Goal: Task Accomplishment & Management: Manage account settings

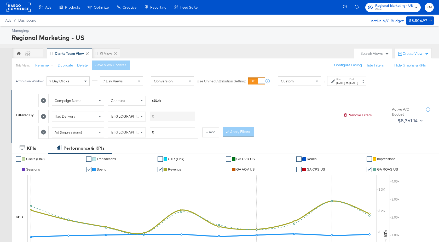
click at [345, 82] on div "[DATE]" at bounding box center [340, 83] width 9 height 4
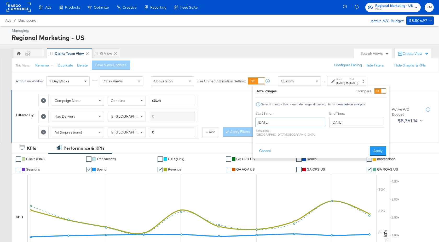
click at [298, 125] on input "August 24th 2025" at bounding box center [290, 122] width 70 height 9
click at [340, 127] on input "September 2nd 2025" at bounding box center [356, 122] width 55 height 9
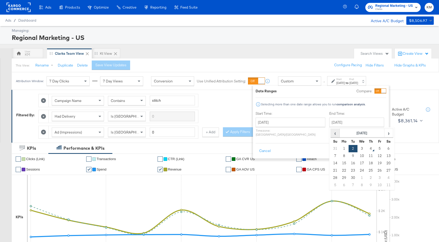
click at [331, 136] on span "‹" at bounding box center [335, 133] width 8 height 8
click at [384, 179] on td "30" at bounding box center [388, 177] width 9 height 7
type input "August 30th 2025"
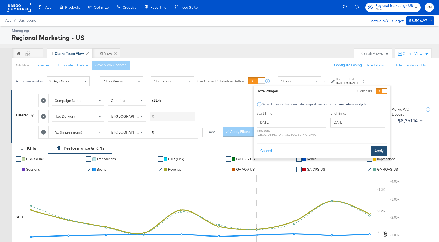
click at [373, 148] on button "Apply" at bounding box center [379, 151] width 16 height 9
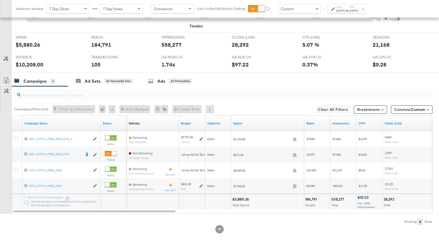
scroll to position [240, 0]
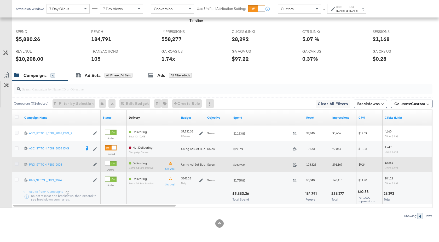
click at [17, 164] on icon at bounding box center [17, 164] width 4 height 4
click at [0, 0] on input "checkbox" at bounding box center [0, 0] width 0 height 0
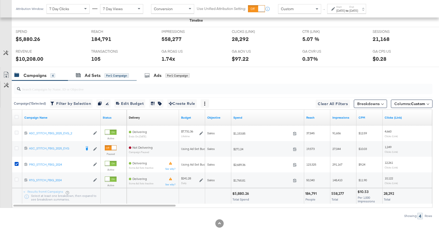
click at [86, 79] on div "Ad Sets for 1 Campaign" at bounding box center [102, 75] width 69 height 11
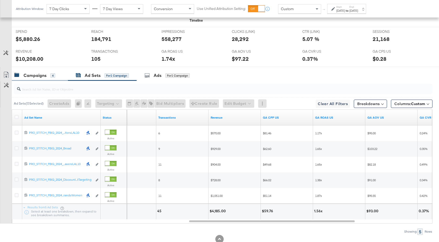
click at [41, 72] on div "Campaigns 4" at bounding box center [40, 75] width 56 height 11
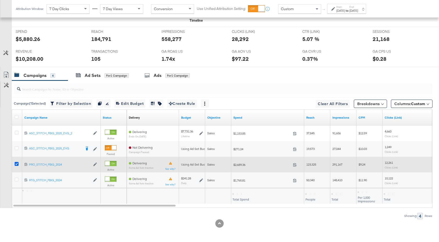
click at [18, 162] on icon at bounding box center [17, 164] width 4 height 4
click at [0, 0] on input "checkbox" at bounding box center [0, 0] width 0 height 0
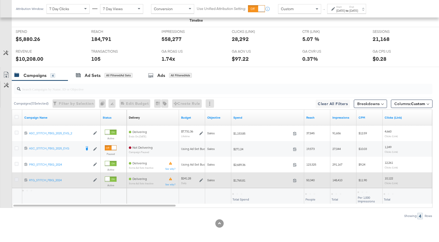
click at [17, 179] on icon at bounding box center [17, 180] width 4 height 4
click at [0, 0] on input "checkbox" at bounding box center [0, 0] width 0 height 0
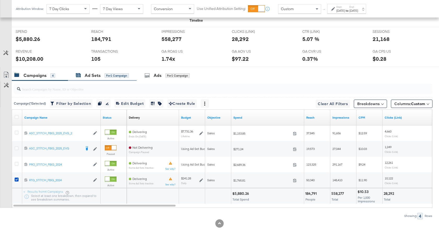
click at [94, 77] on div "Ad Sets" at bounding box center [93, 76] width 16 height 6
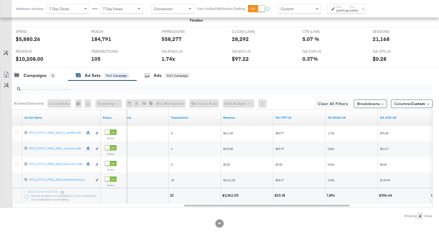
click at [349, 11] on strong "to" at bounding box center [347, 11] width 4 height 4
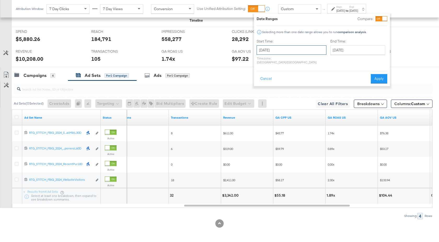
click at [300, 48] on input "August 24th 2025" at bounding box center [291, 49] width 70 height 9
click at [291, 113] on td "3" at bounding box center [289, 112] width 9 height 7
type input "[DATE]"
click at [291, 49] on input "[DATE]" at bounding box center [288, 49] width 70 height 9
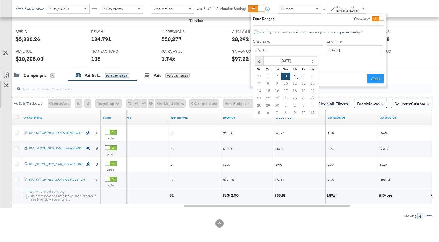
click at [259, 63] on span "‹" at bounding box center [259, 61] width 8 height 8
click at [259, 107] on td "24" at bounding box center [259, 105] width 9 height 7
type input "[DATE]"
click at [340, 54] on input "[DATE]" at bounding box center [355, 49] width 55 height 9
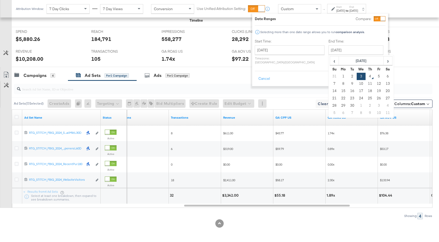
click at [380, 75] on button "Apply" at bounding box center [377, 78] width 16 height 9
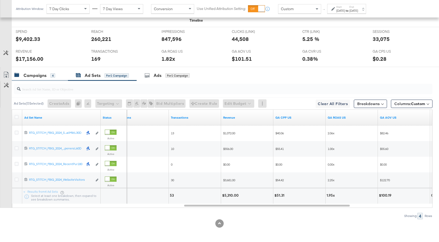
click at [44, 80] on div "Campaigns 4" at bounding box center [40, 75] width 56 height 11
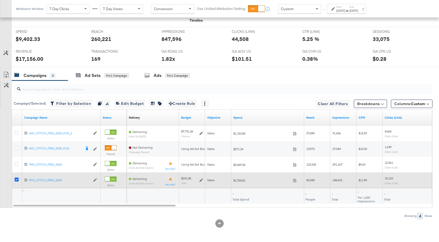
click at [18, 179] on icon at bounding box center [17, 180] width 4 height 4
click at [0, 0] on input "checkbox" at bounding box center [0, 0] width 0 height 0
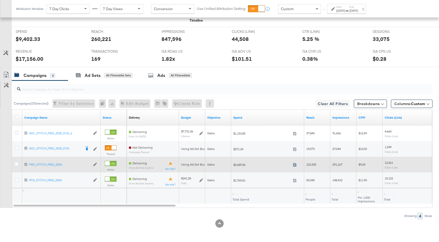
click at [296, 165] on icon at bounding box center [295, 165] width 4 height 4
click at [17, 164] on icon at bounding box center [17, 164] width 4 height 4
click at [0, 0] on input "checkbox" at bounding box center [0, 0] width 0 height 0
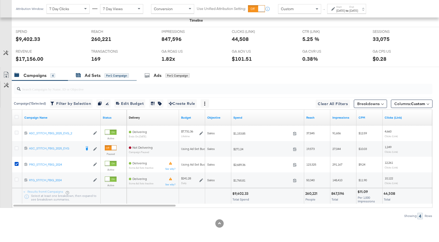
click at [96, 76] on div "Ad Sets" at bounding box center [93, 76] width 16 height 6
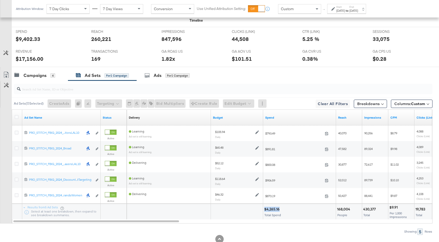
drag, startPoint x: 279, startPoint y: 208, endPoint x: 264, endPoint y: 209, distance: 14.9
click at [264, 209] on div "$4,265.16" at bounding box center [272, 209] width 17 height 5
copy div "$4,265.16"
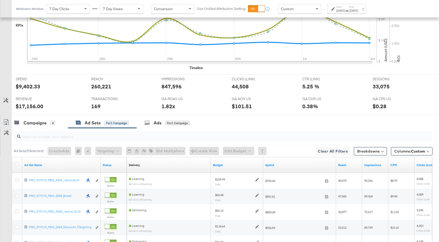
scroll to position [70, 0]
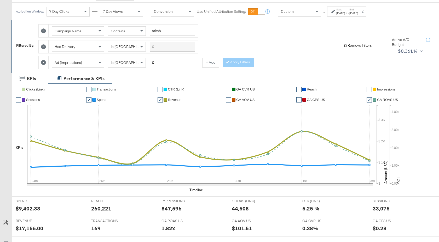
click at [353, 46] on button "Remove Filters" at bounding box center [357, 45] width 28 height 5
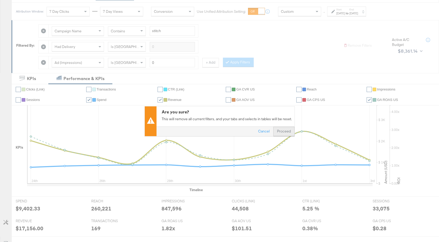
click at [280, 130] on button "Proceed" at bounding box center [283, 131] width 21 height 9
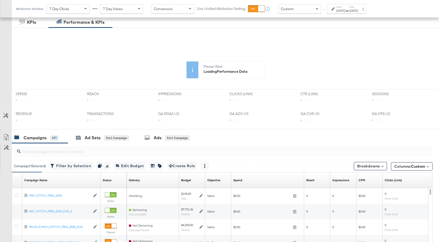
scroll to position [247, 0]
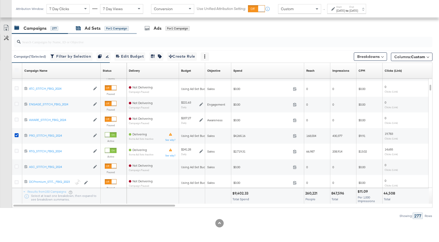
click at [100, 31] on div "Ad Sets" at bounding box center [93, 28] width 16 height 6
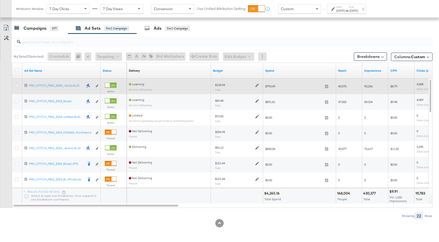
click at [16, 85] on icon at bounding box center [17, 86] width 4 height 4
click at [0, 0] on input "checkbox" at bounding box center [0, 0] width 0 height 0
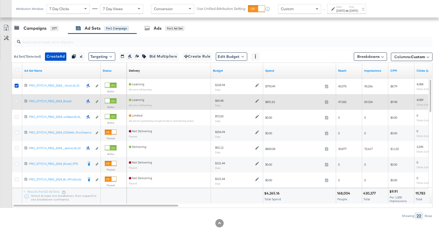
click at [16, 101] on icon at bounding box center [17, 102] width 4 height 4
click at [0, 0] on input "checkbox" at bounding box center [0, 0] width 0 height 0
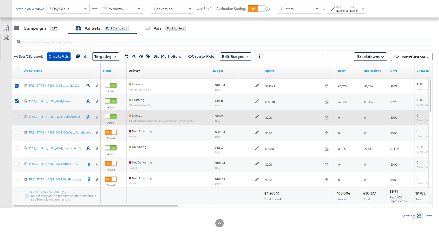
click at [15, 116] on icon at bounding box center [17, 117] width 4 height 4
click at [0, 0] on input "checkbox" at bounding box center [0, 0] width 0 height 0
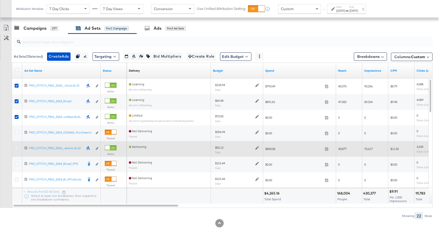
click at [16, 148] on icon at bounding box center [17, 149] width 4 height 4
click at [0, 0] on input "checkbox" at bounding box center [0, 0] width 0 height 0
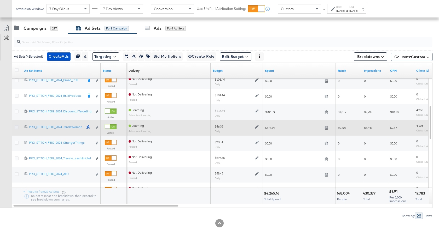
click at [17, 126] on icon at bounding box center [17, 127] width 4 height 4
click at [0, 0] on input "checkbox" at bounding box center [0, 0] width 0 height 0
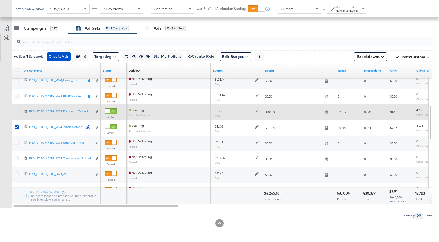
click at [17, 112] on icon at bounding box center [17, 112] width 4 height 4
click at [0, 0] on input "checkbox" at bounding box center [0, 0] width 0 height 0
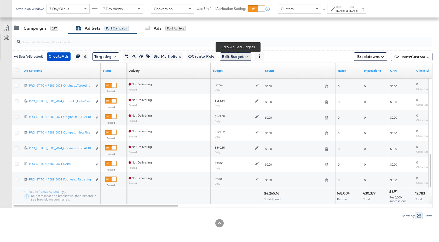
click at [234, 56] on button "Edit Budget" at bounding box center [235, 56] width 31 height 8
click at [244, 73] on span "Edit Ad Set Budget" at bounding box center [237, 70] width 30 height 7
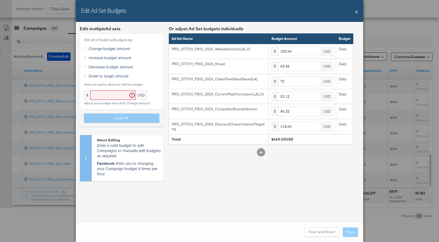
click at [115, 75] on span "Scale to target amount" at bounding box center [109, 75] width 40 height 5
click at [0, 0] on input "Scale to target amount" at bounding box center [0, 0] width 0 height 0
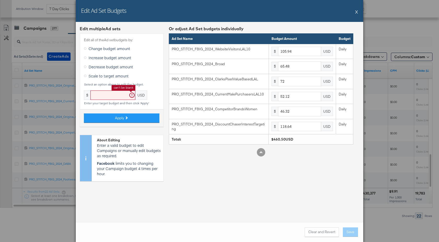
click at [109, 91] on input "text" at bounding box center [112, 96] width 45 height 10
paste input "text"
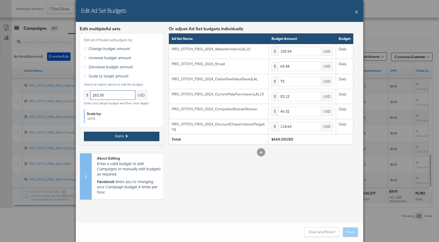
type input "262.50"
click at [135, 137] on button "Apply" at bounding box center [121, 136] width 75 height 9
type input "60.38"
type input "37.32"
type input "41.04"
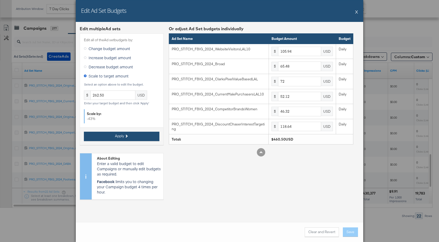
type input "29.71"
type input "26.4"
type input "67.62"
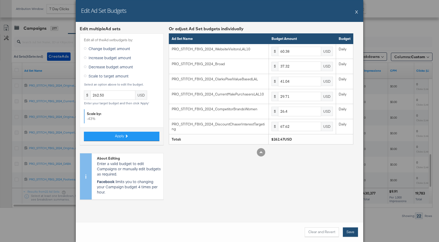
click at [348, 234] on button "Save" at bounding box center [350, 232] width 15 height 9
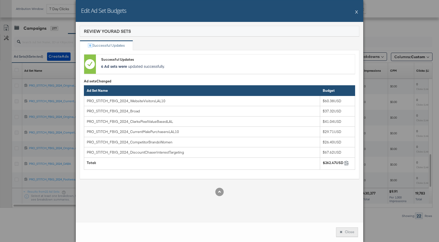
click at [348, 233] on button "Close" at bounding box center [347, 232] width 22 height 9
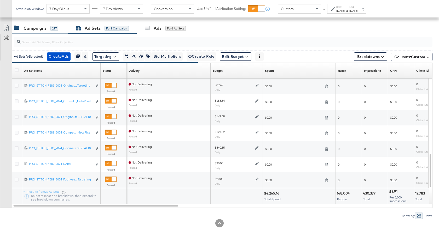
click at [42, 31] on div "Campaigns" at bounding box center [35, 28] width 23 height 6
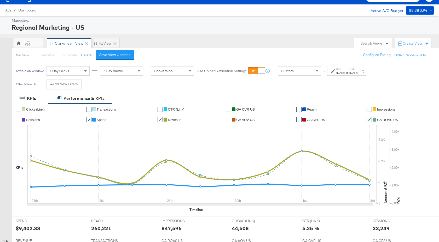
scroll to position [0, 0]
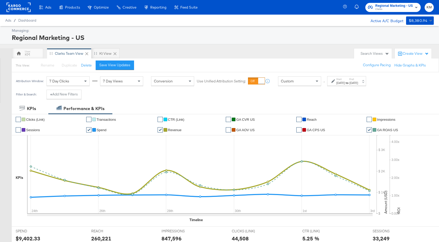
click at [358, 84] on div "[DATE]" at bounding box center [353, 83] width 9 height 4
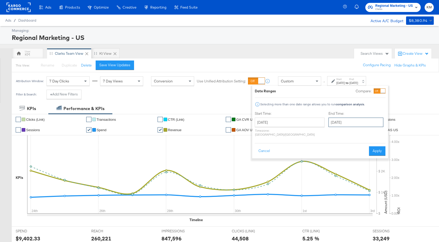
click at [341, 124] on input "[DATE]" at bounding box center [355, 122] width 55 height 9
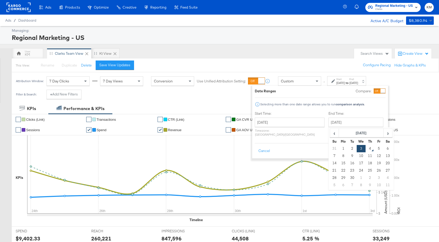
click at [381, 147] on button "Apply" at bounding box center [377, 151] width 16 height 9
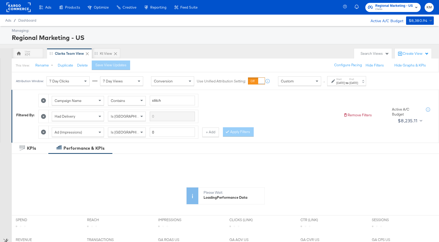
click at [358, 80] on div "Start: Aug 24th 2025 to End: Sep 3rd 2025" at bounding box center [347, 82] width 22 height 8
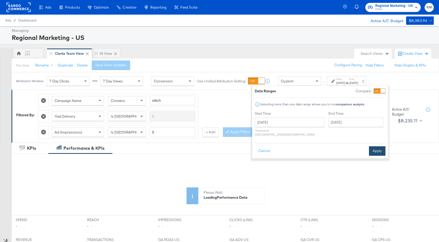
click at [380, 147] on button "Apply" at bounding box center [377, 151] width 16 height 9
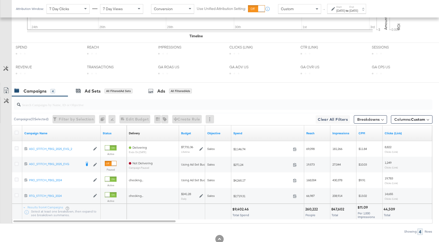
scroll to position [240, 0]
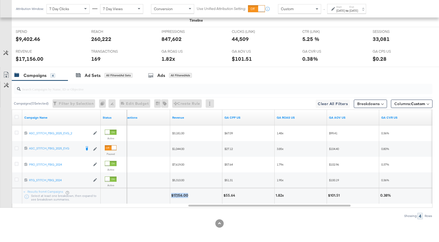
drag, startPoint x: 187, startPoint y: 196, endPoint x: 171, endPoint y: 197, distance: 15.9
click at [171, 197] on div "$17,156.00" at bounding box center [180, 195] width 19 height 5
copy div "$17,156.00"
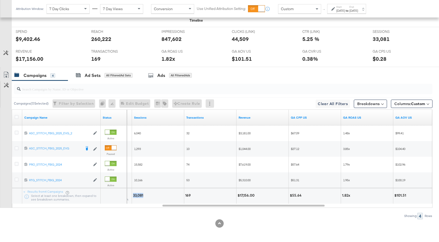
drag, startPoint x: 144, startPoint y: 196, endPoint x: 133, endPoint y: 196, distance: 11.0
click at [133, 196] on div "33,081" at bounding box center [139, 195] width 12 height 5
copy div "33,081"
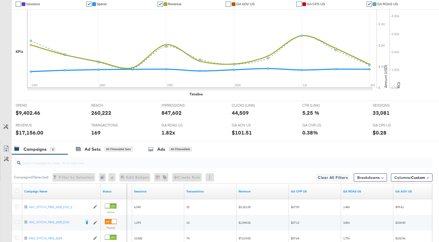
scroll to position [0, 0]
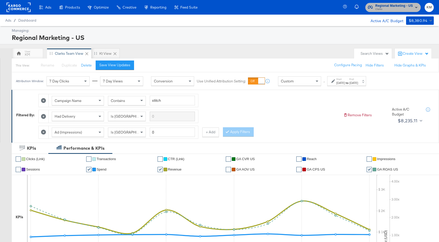
click at [393, 7] on span "Regional Marketing - US" at bounding box center [394, 5] width 38 height 5
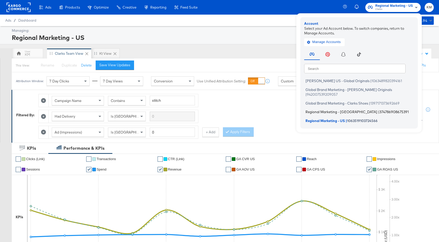
click at [343, 110] on span "Regional Marketing - CA" at bounding box center [341, 112] width 72 height 4
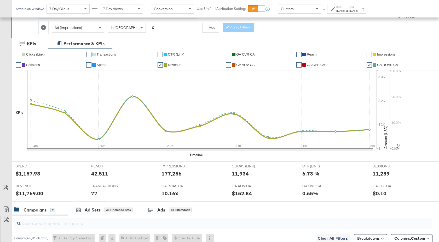
scroll to position [208, 0]
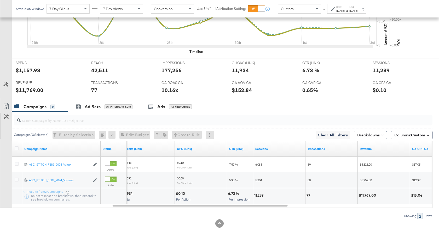
click at [305, 227] on div at bounding box center [219, 224] width 439 height 8
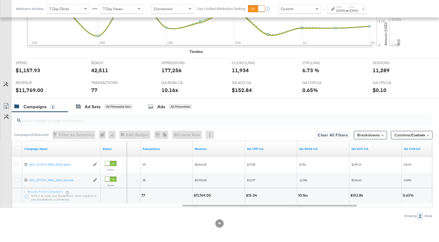
scroll to position [0, 0]
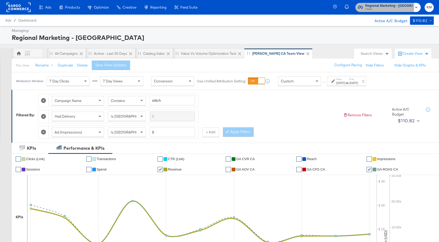
click at [394, 7] on span "Regional Marketing - CA" at bounding box center [389, 5] width 48 height 5
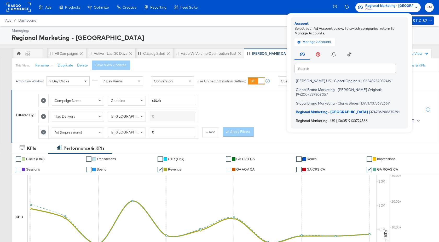
click at [349, 119] on span "1063519103724566" at bounding box center [352, 121] width 30 height 4
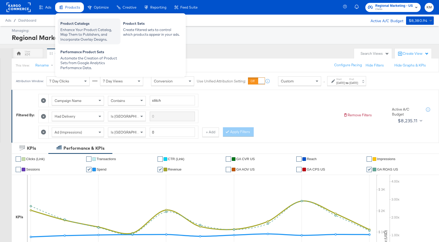
click at [78, 30] on div "Enhance Your Product Catalog, Map Them to Publishers, and Incorporate Overlay D…" at bounding box center [88, 34] width 57 height 15
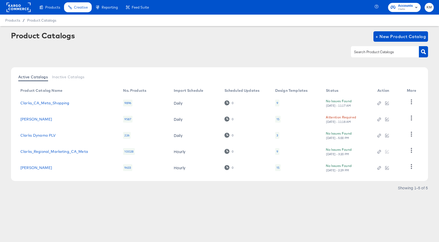
click at [279, 118] on div "15" at bounding box center [277, 119] width 5 height 7
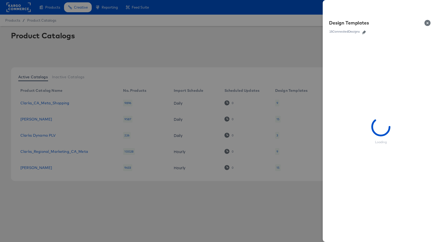
click at [364, 34] on link at bounding box center [364, 32] width 8 height 6
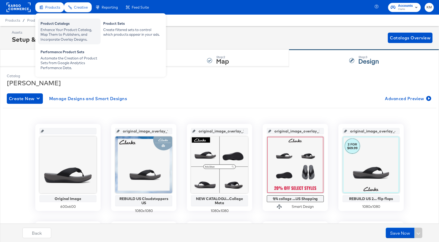
click at [54, 25] on div "Product Catalogs" at bounding box center [68, 24] width 57 height 6
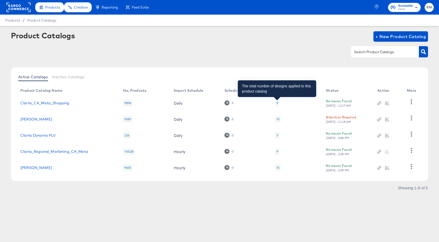
click at [278, 104] on div "9" at bounding box center [277, 103] width 2 height 4
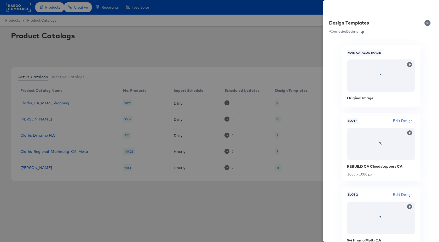
click at [364, 32] on icon "button" at bounding box center [362, 33] width 4 height 4
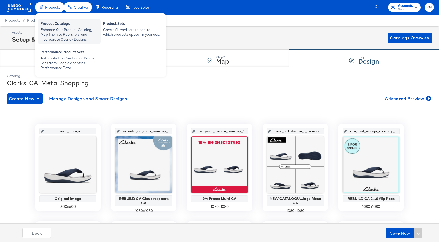
click at [54, 25] on div "Product Catalogs" at bounding box center [68, 24] width 57 height 6
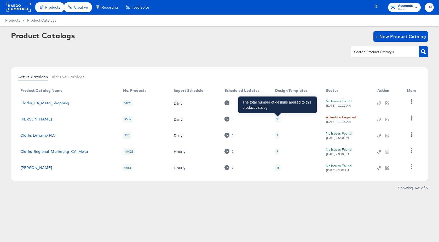
click at [277, 118] on div "15" at bounding box center [277, 119] width 3 height 4
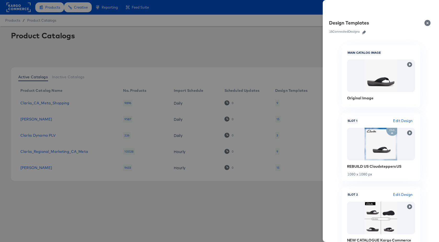
click at [366, 32] on icon "button" at bounding box center [364, 33] width 4 height 4
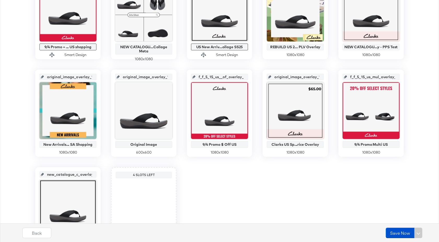
scroll to position [250, 0]
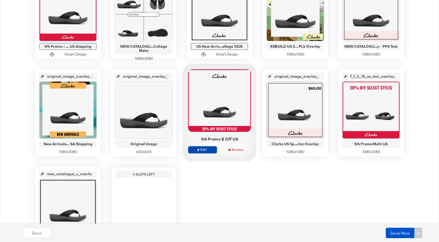
click at [207, 150] on span "Edit" at bounding box center [202, 150] width 24 height 4
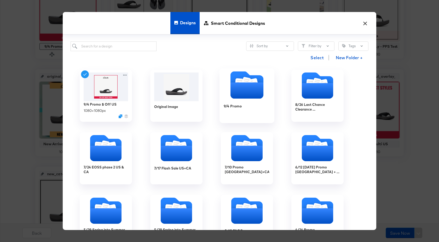
click at [234, 112] on div "9/4 Promo" at bounding box center [247, 110] width 47 height 20
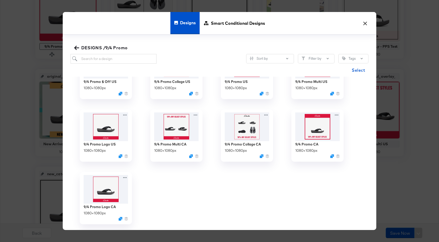
scroll to position [0, 0]
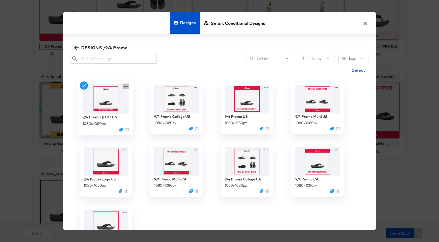
click at [128, 87] on icon at bounding box center [125, 86] width 7 height 5
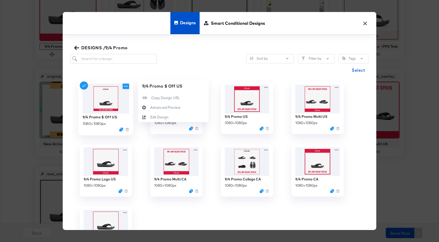
click at [128, 87] on icon at bounding box center [125, 86] width 7 height 5
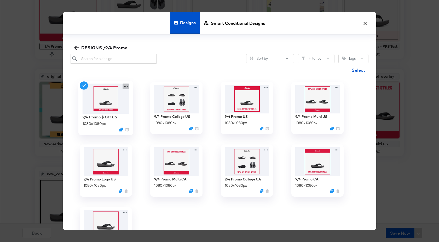
click at [125, 87] on icon at bounding box center [125, 86] width 7 height 5
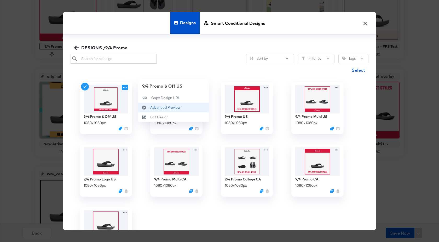
click at [150, 108] on div "Advanced Preview Advanced Preview" at bounding box center [150, 108] width 0 height 0
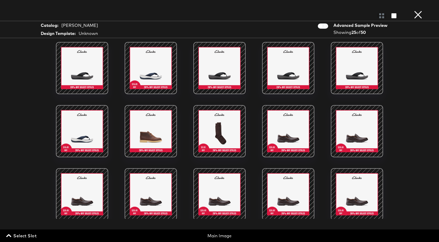
click at [419, 10] on button "×" at bounding box center [418, 5] width 10 height 10
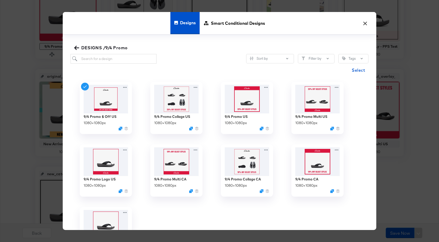
click at [365, 24] on button "×" at bounding box center [364, 21] width 9 height 9
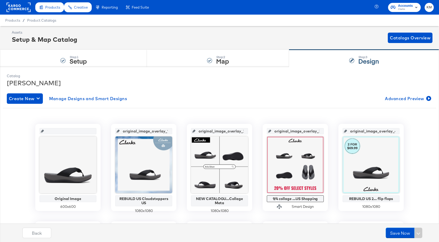
click at [13, 5] on rect at bounding box center [19, 7] width 24 height 9
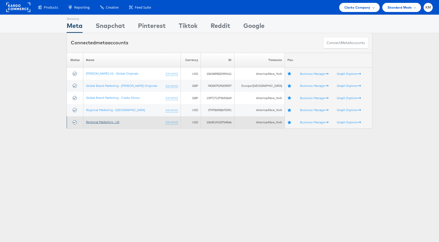
click at [117, 124] on link "Regional Marketing - US" at bounding box center [102, 122] width 33 height 4
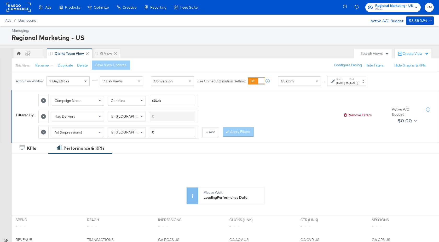
click at [358, 80] on div "Start: [DATE] to End: [DATE]" at bounding box center [347, 82] width 22 height 8
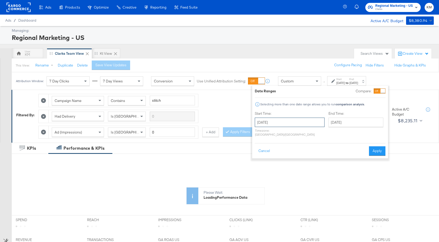
click at [303, 121] on input "[DATE]" at bounding box center [290, 122] width 70 height 9
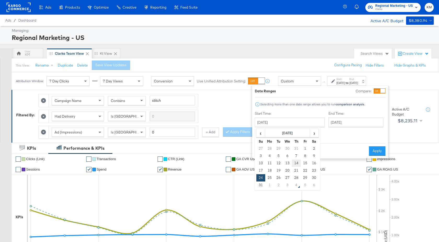
click at [295, 165] on td "14" at bounding box center [296, 163] width 9 height 7
click at [294, 125] on input "[DATE]" at bounding box center [290, 122] width 70 height 9
click at [259, 131] on span "‹" at bounding box center [260, 133] width 8 height 8
click at [271, 161] on td "14" at bounding box center [269, 163] width 9 height 7
type input "[DATE]"
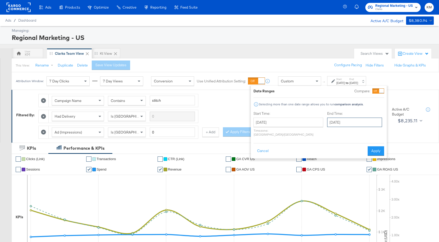
click at [337, 123] on input "[DATE]" at bounding box center [354, 122] width 55 height 9
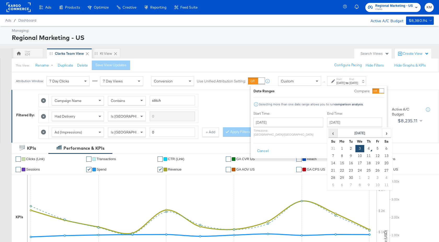
click at [329, 137] on span "‹" at bounding box center [333, 133] width 8 height 8
click at [337, 164] on td "14" at bounding box center [341, 163] width 9 height 7
type input "[DATE]"
click at [376, 147] on button "Apply" at bounding box center [376, 151] width 16 height 9
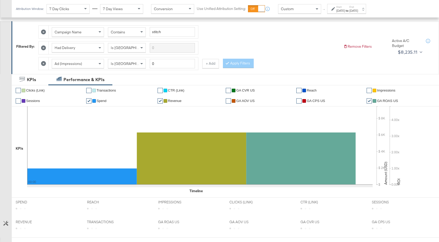
scroll to position [208, 0]
